Goal: Obtain resource: Download file/media

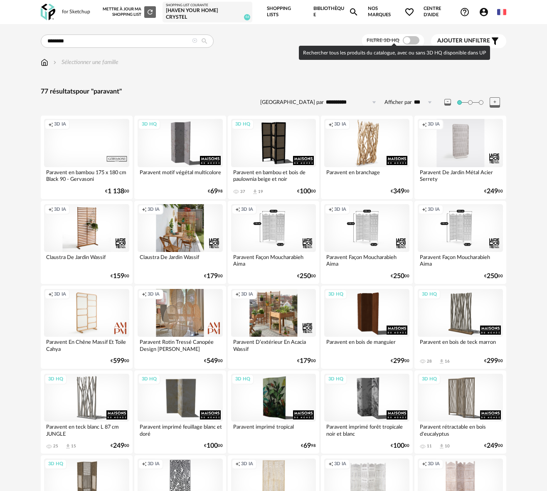
click at [414, 36] on span at bounding box center [410, 40] width 17 height 8
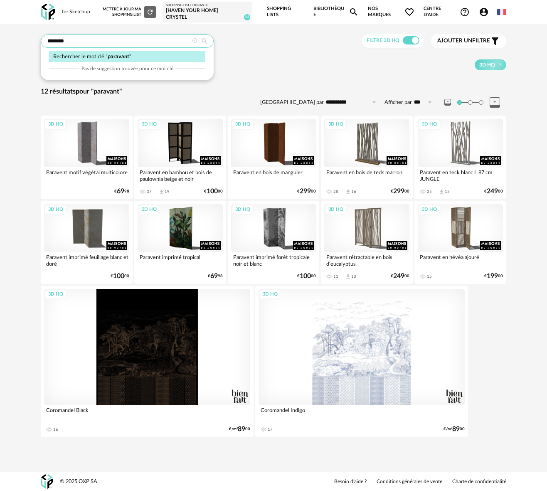
drag, startPoint x: 70, startPoint y: 39, endPoint x: 25, endPoint y: 35, distance: 45.4
click at [25, 35] on div "**********" at bounding box center [273, 237] width 547 height 427
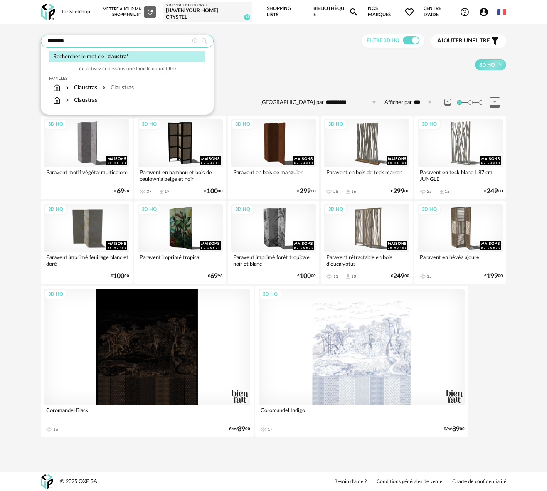
type input "********"
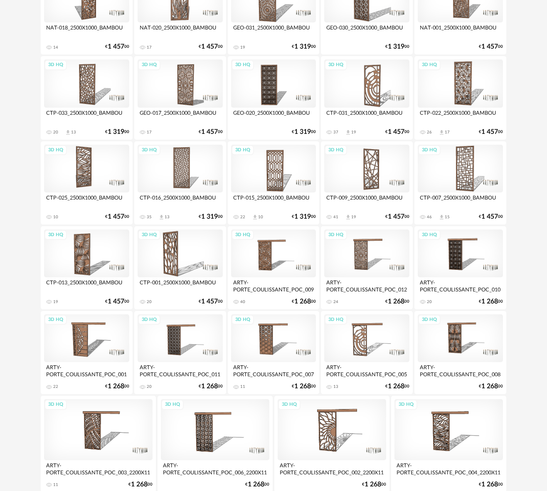
scroll to position [515, 0]
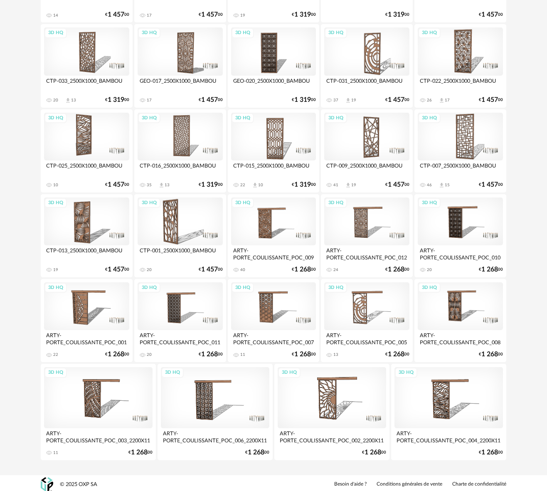
click at [465, 135] on div "3D HQ" at bounding box center [459, 137] width 85 height 48
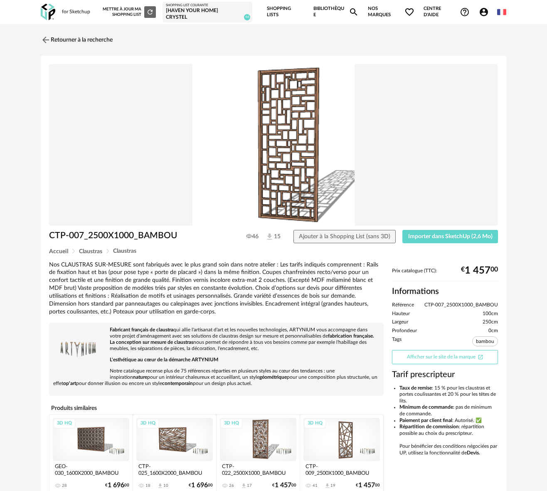
click at [410, 357] on link "Afficher sur le site de la marque Open In New icon" at bounding box center [445, 357] width 106 height 14
click at [353, 8] on icon "Magnify icon" at bounding box center [353, 11] width 7 height 7
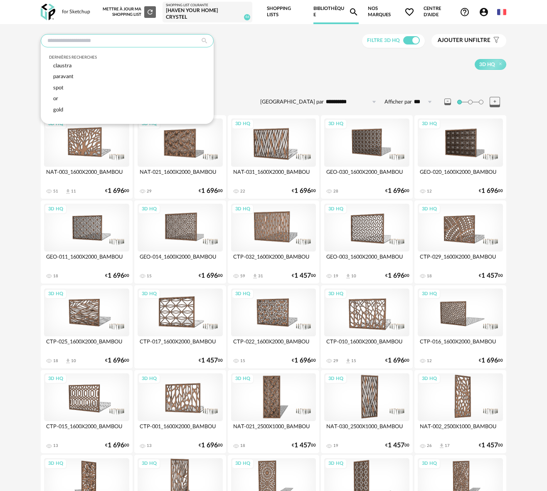
click at [85, 39] on input "text" at bounding box center [127, 40] width 173 height 13
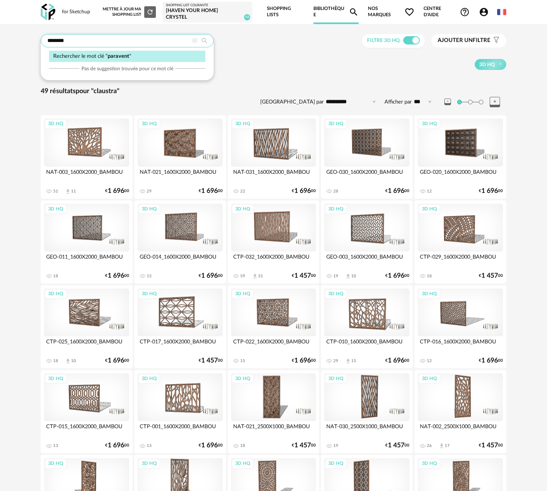
type input "********"
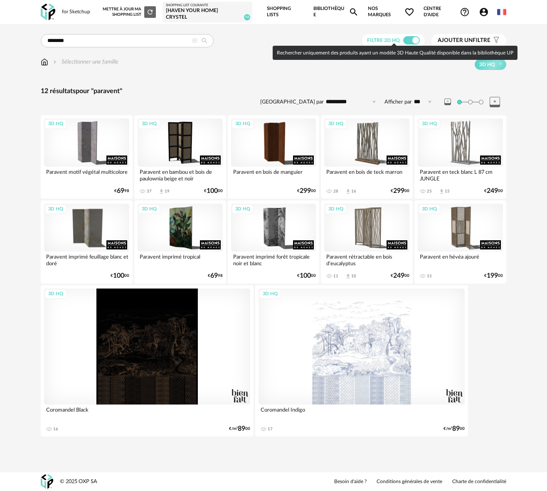
click at [405, 38] on span at bounding box center [411, 40] width 17 height 8
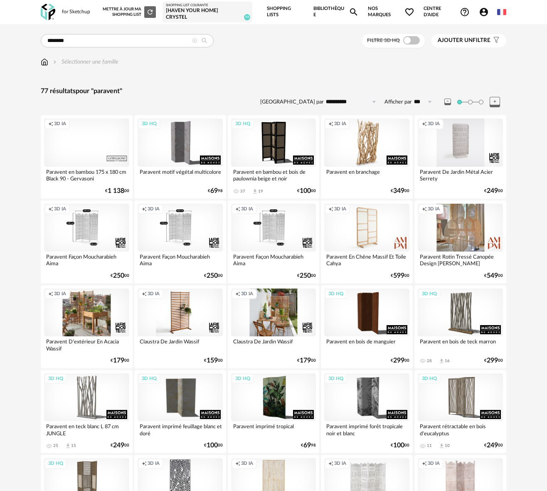
click at [476, 34] on button "Ajouter un filtre s Filter icon" at bounding box center [468, 40] width 75 height 13
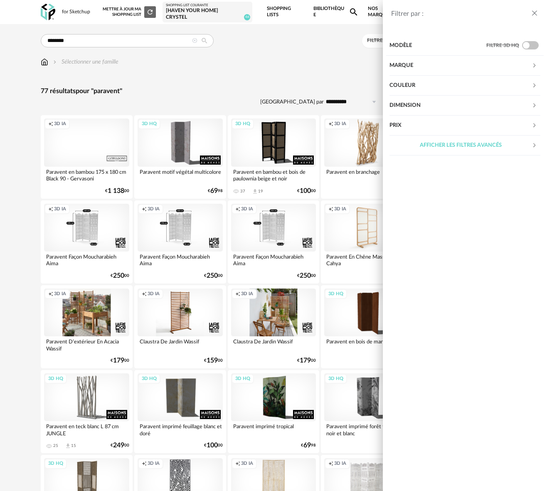
click at [413, 67] on div "Marque" at bounding box center [460, 66] width 142 height 20
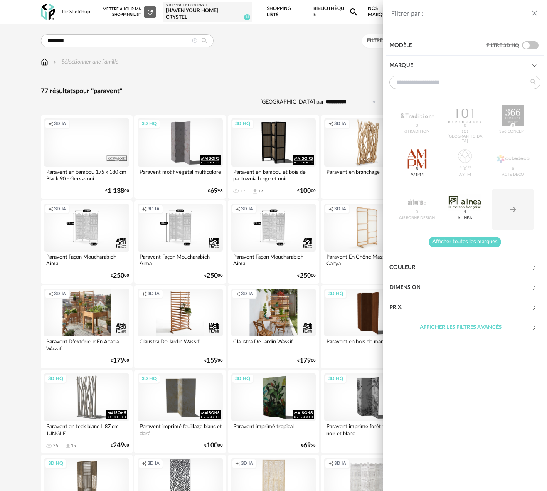
click at [468, 238] on span "Afficher toutes les marques" at bounding box center [464, 242] width 73 height 10
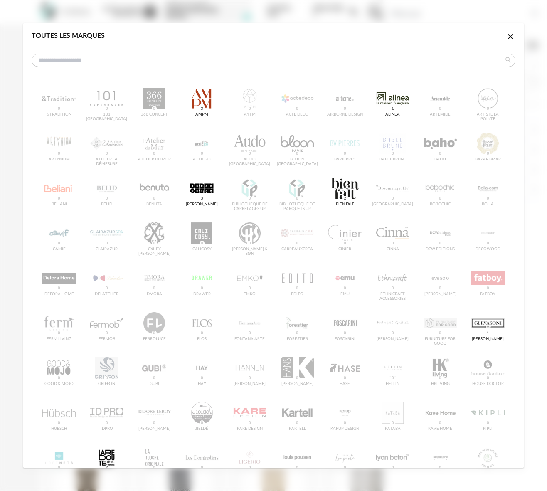
click at [49, 192] on div "&tradition 0 101 Copenhagen 0 366 Concept 0 AMPM 3 AYTM 0 Acte DECO 0 Airborne …" at bounding box center [273, 466] width 483 height 769
click at [510, 37] on icon "Close icon" at bounding box center [510, 37] width 6 height 6
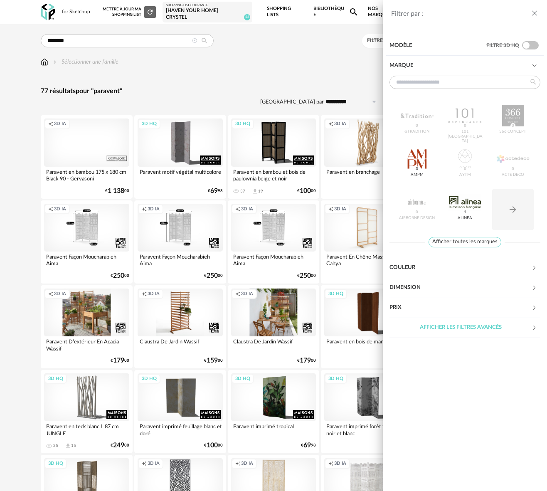
click at [322, 58] on div "Filtrer par : Modèle Filtre 3D HQ Marque &tradition 0 101 Copenhagen 0 366 Conc…" at bounding box center [273, 245] width 547 height 491
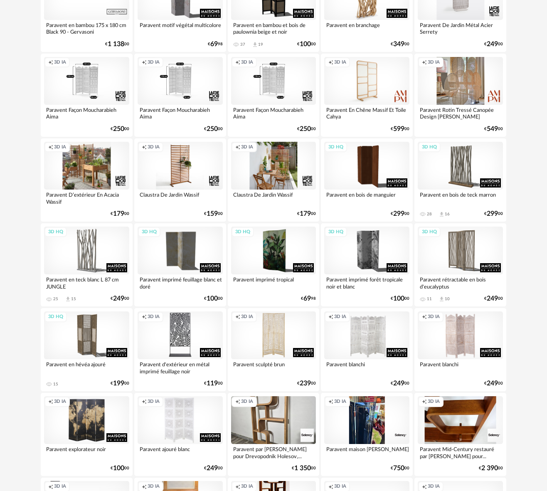
scroll to position [145, 0]
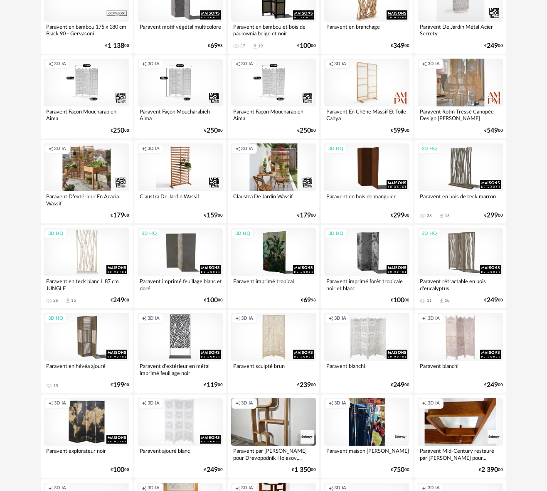
click at [94, 244] on div "3D HQ" at bounding box center [86, 252] width 85 height 48
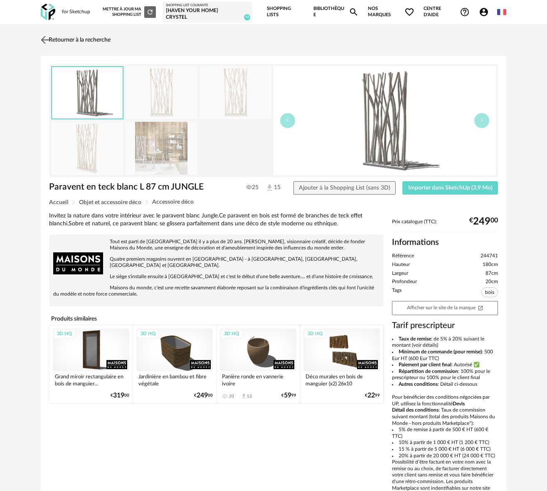
click at [46, 37] on img at bounding box center [45, 40] width 12 height 12
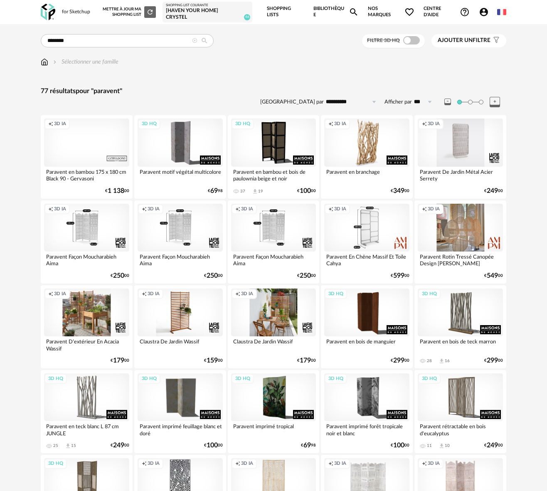
click at [373, 223] on div "Creation icon 3D IA" at bounding box center [366, 228] width 85 height 48
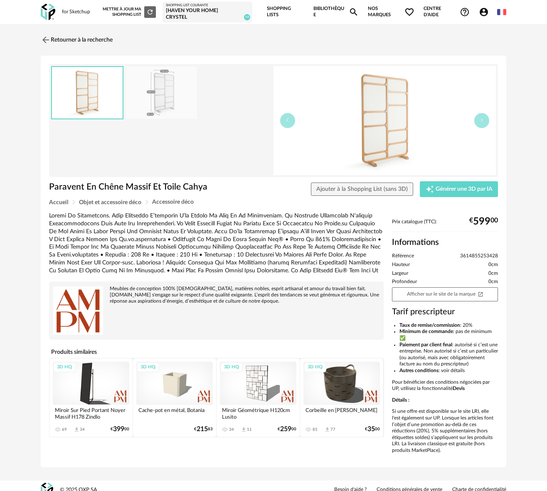
click at [253, 381] on div "3D HQ" at bounding box center [258, 382] width 76 height 43
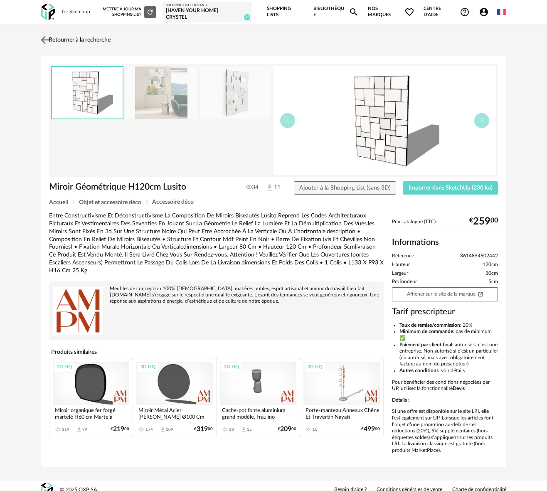
click at [47, 35] on img at bounding box center [45, 40] width 12 height 12
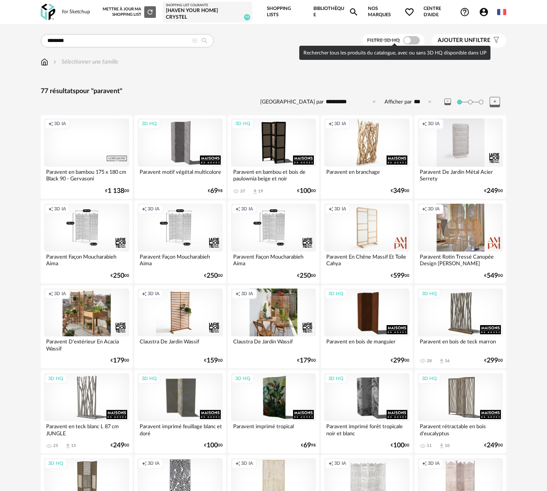
click at [417, 39] on span at bounding box center [411, 40] width 17 height 8
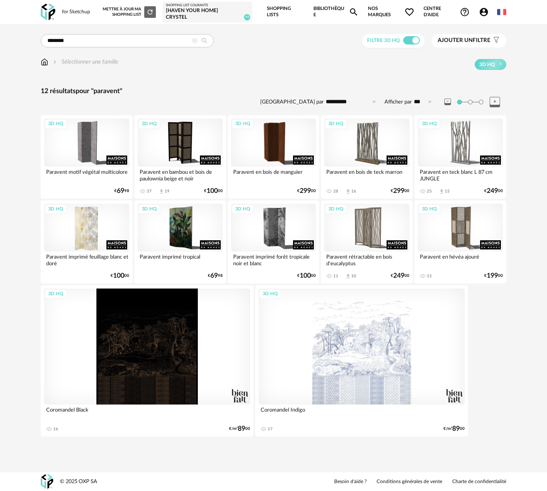
click at [98, 223] on div "3D HQ" at bounding box center [86, 228] width 85 height 48
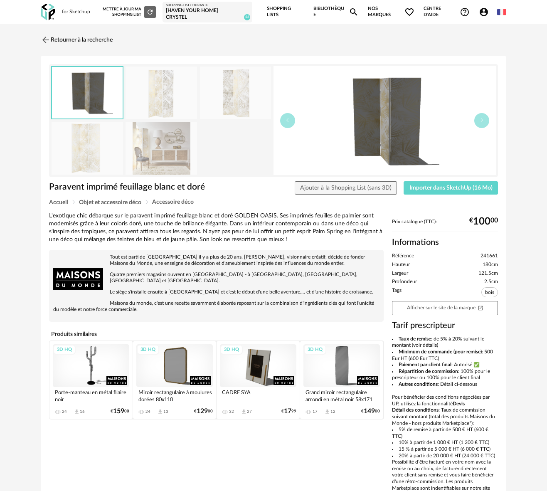
click at [84, 140] on img at bounding box center [87, 148] width 71 height 53
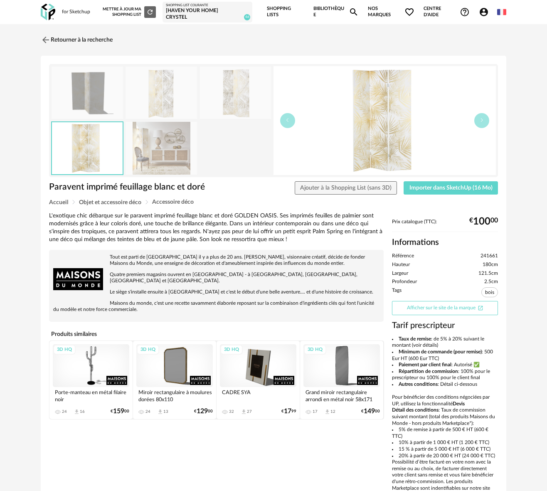
click at [449, 303] on link "Afficher sur le site de la marque Open In New icon" at bounding box center [445, 308] width 106 height 14
click at [48, 37] on img at bounding box center [45, 40] width 12 height 12
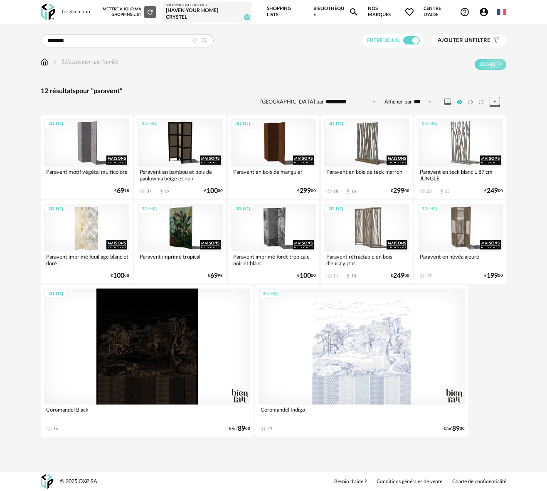
click at [85, 227] on div "3D HQ" at bounding box center [86, 228] width 85 height 48
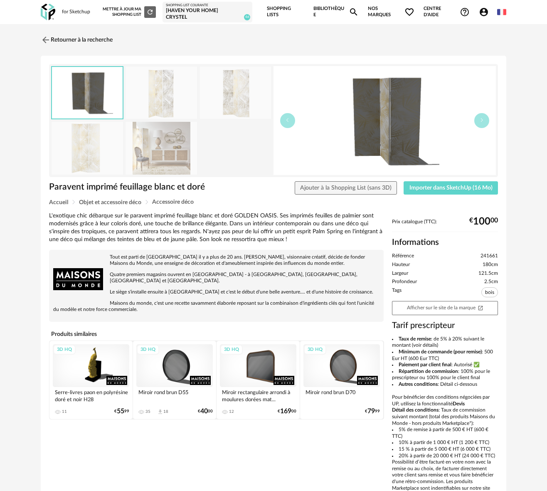
click at [244, 93] on img at bounding box center [235, 92] width 71 height 53
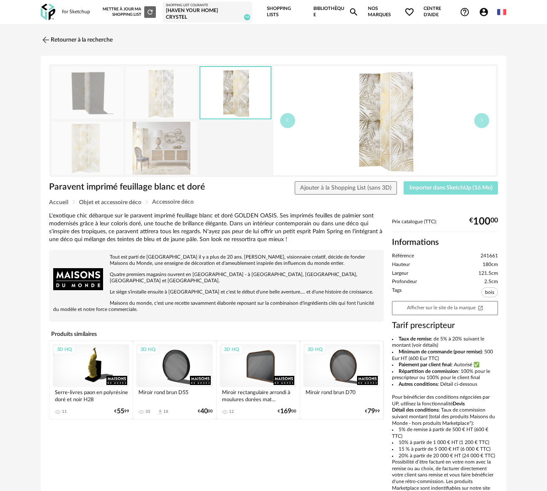
click at [427, 185] on span "Importer dans SketchUp (16 Mo)" at bounding box center [450, 188] width 83 height 6
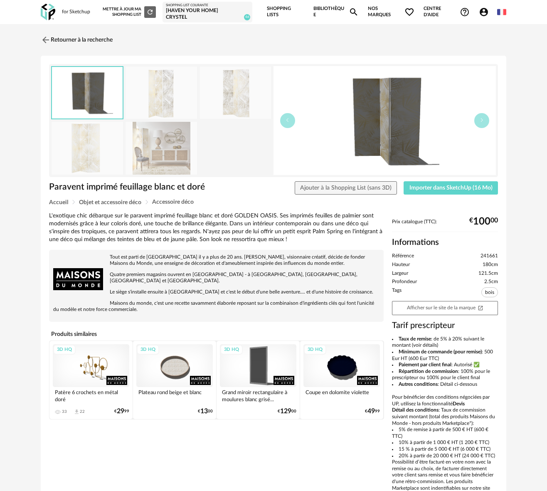
click at [187, 7] on div "Shopping List courante" at bounding box center [207, 5] width 83 height 4
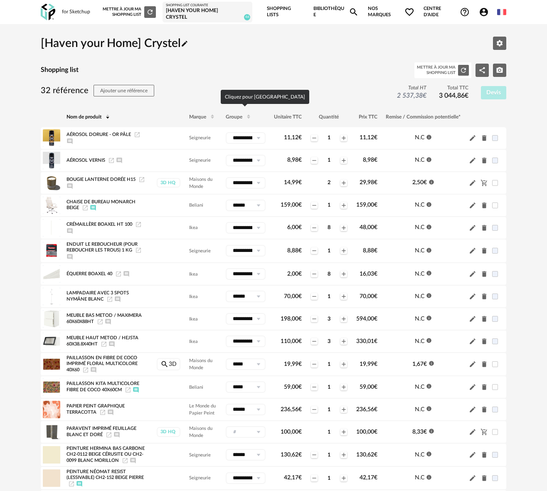
click at [233, 115] on span "Groupe" at bounding box center [234, 116] width 17 height 5
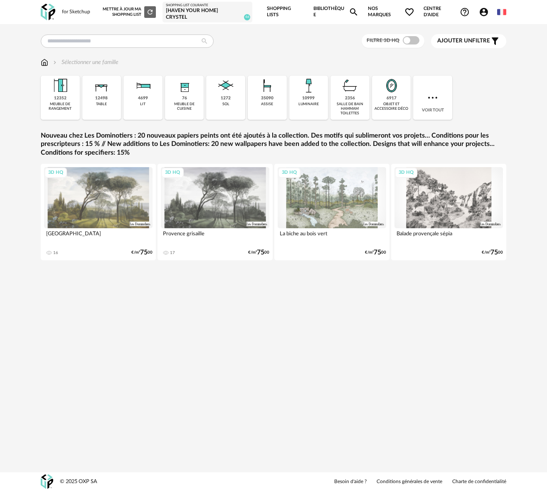
click at [204, 11] on div "[Haven your Home] Crystel" at bounding box center [207, 13] width 83 height 13
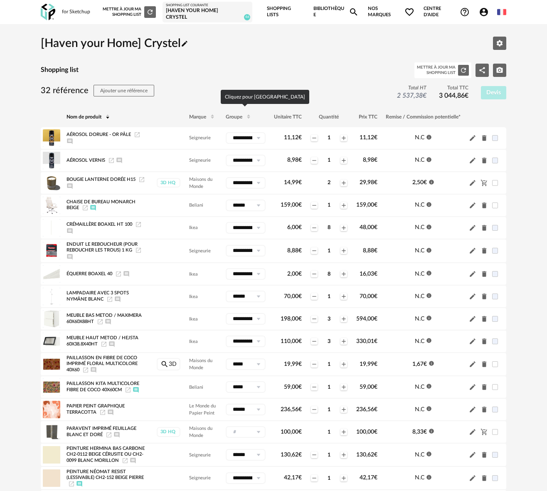
click at [232, 114] on span "Groupe" at bounding box center [234, 116] width 17 height 5
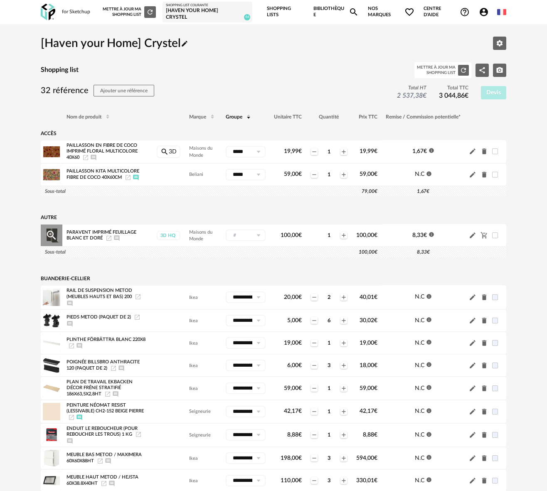
click at [115, 235] on icon "Ajouter un commentaire" at bounding box center [116, 238] width 7 height 7
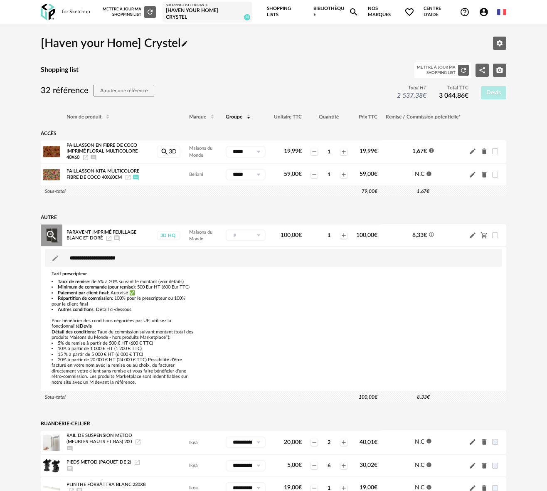
click at [107, 235] on icon "Launch icon" at bounding box center [108, 238] width 7 height 7
click at [150, 10] on icon "Refresh icon" at bounding box center [149, 11] width 7 height 7
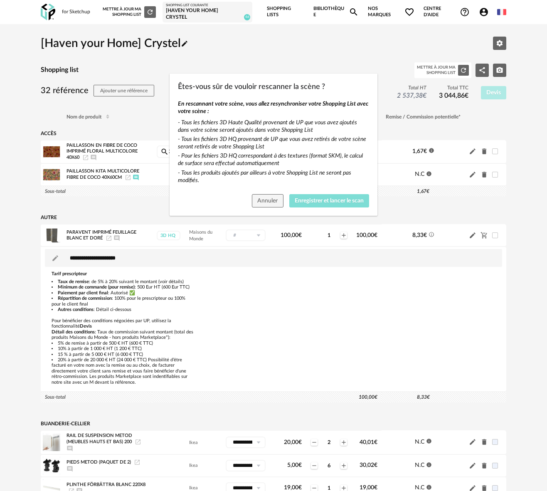
click at [311, 201] on span "Enregistrer et lancer le scan" at bounding box center [328, 201] width 69 height 6
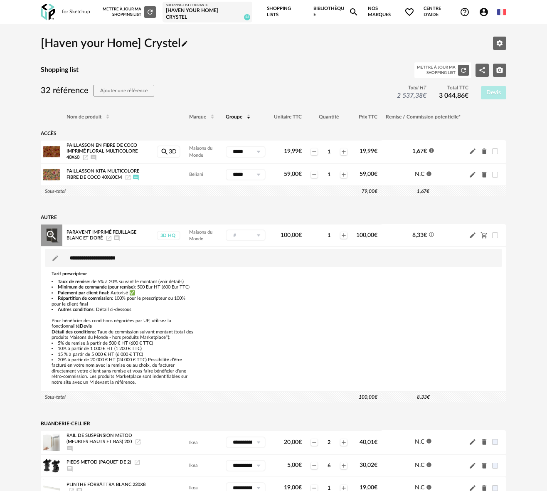
click at [115, 235] on icon "Ajouter un commentaire" at bounding box center [116, 238] width 7 height 7
